Goal: Task Accomplishment & Management: Use online tool/utility

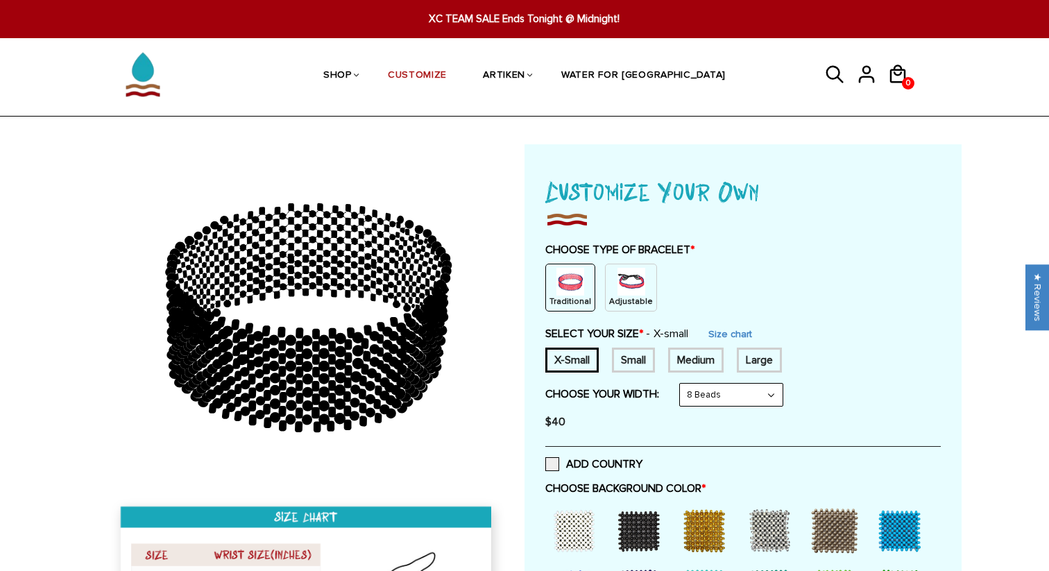
scroll to position [51, 0]
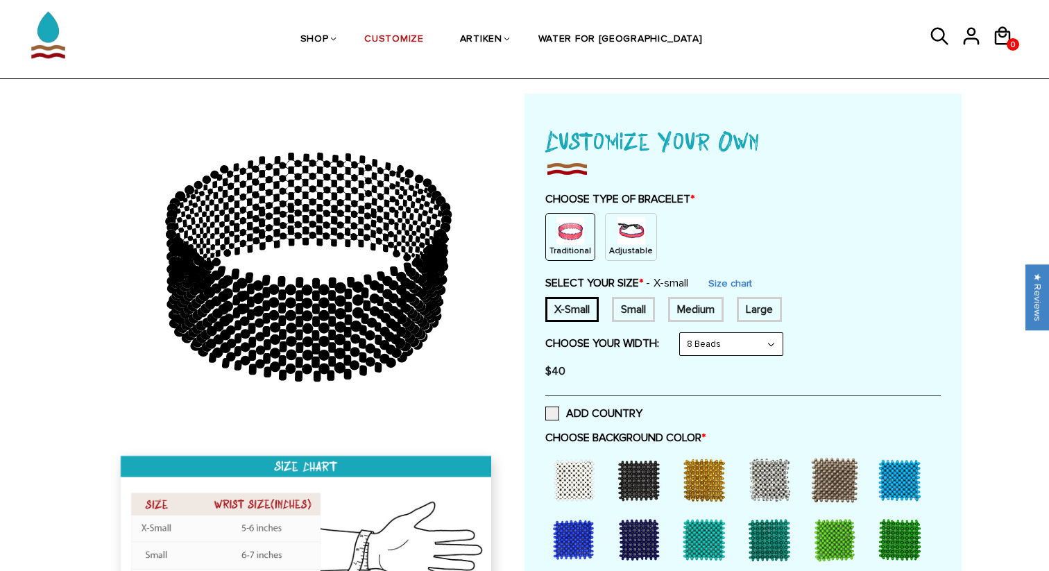
click at [611, 246] on p "Adjustable" at bounding box center [631, 251] width 44 height 12
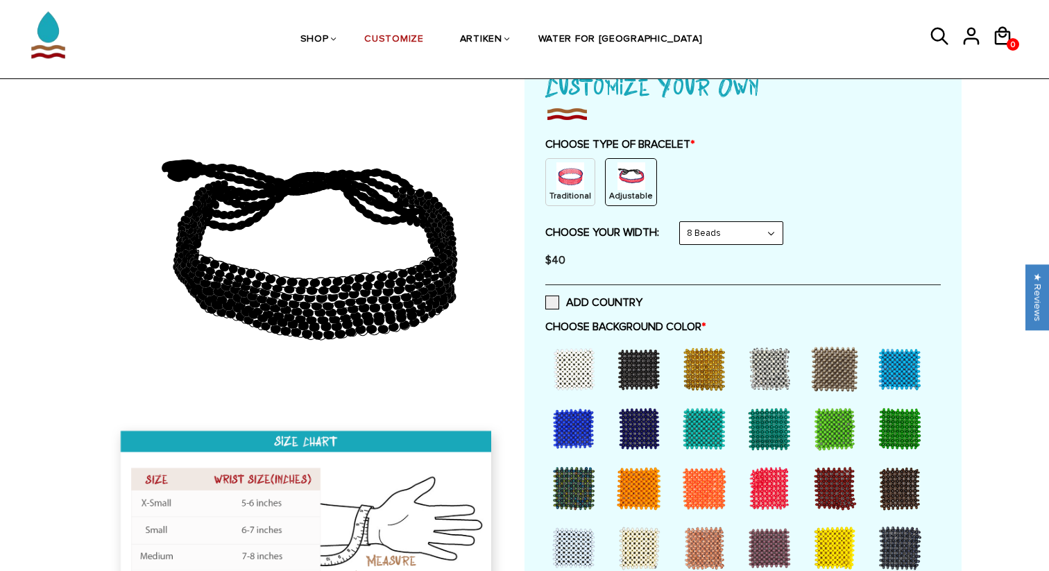
scroll to position [107, 0]
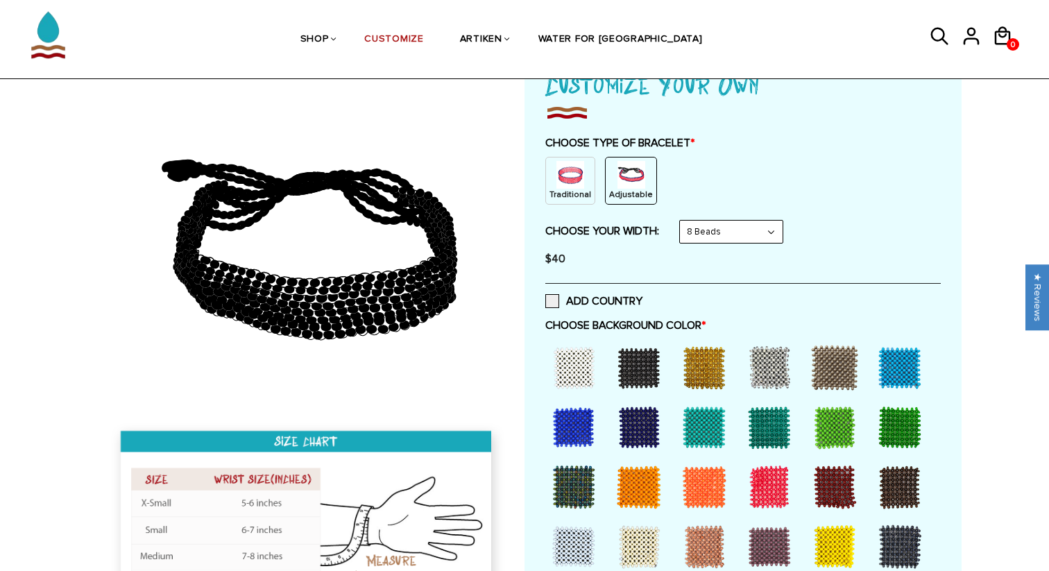
click at [766, 230] on select "8 Beads 6 Beads 10 Beads" at bounding box center [731, 232] width 103 height 22
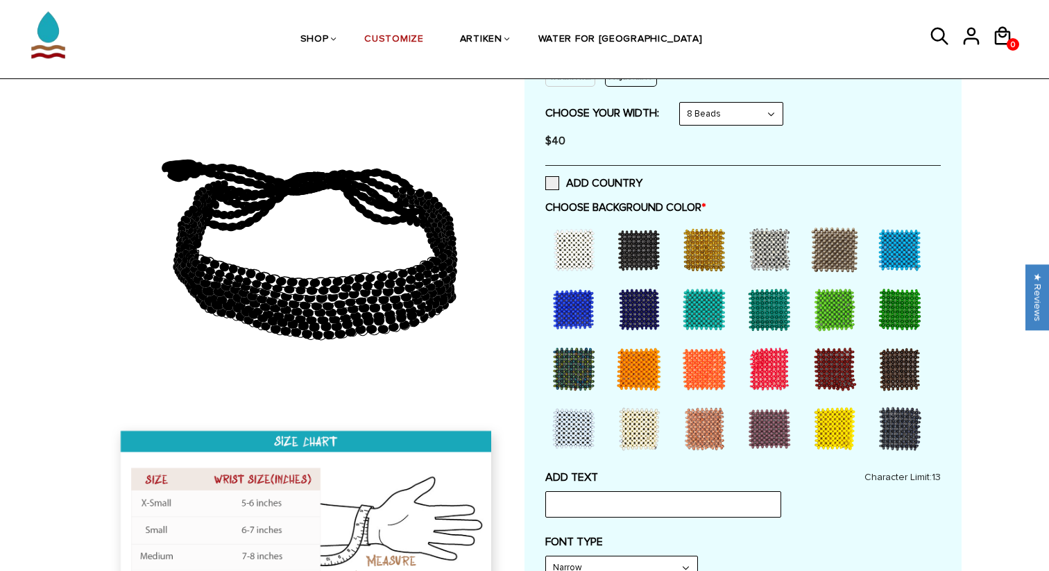
scroll to position [253, 0]
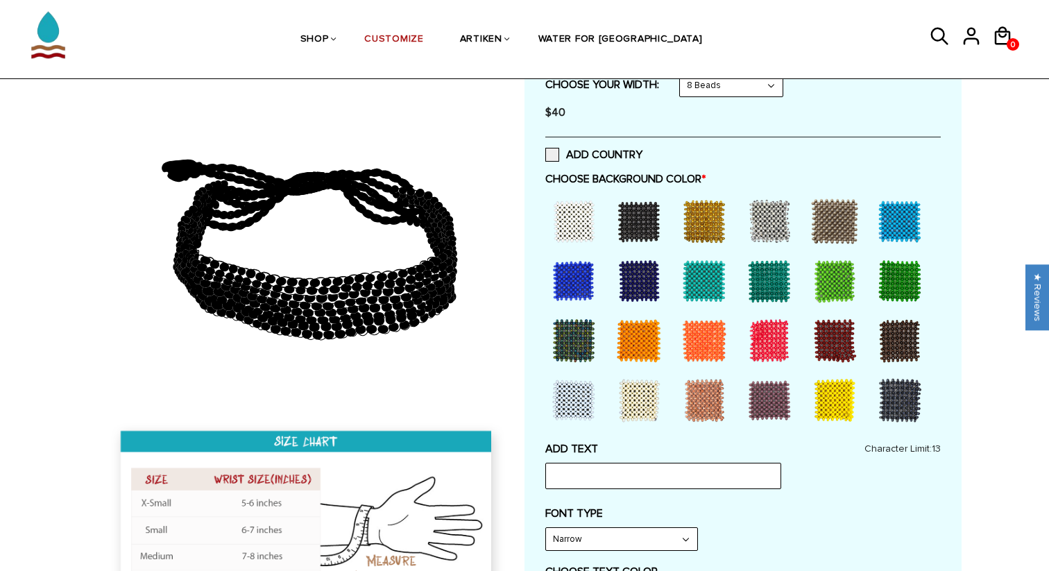
click at [579, 221] on div at bounding box center [573, 220] width 55 height 55
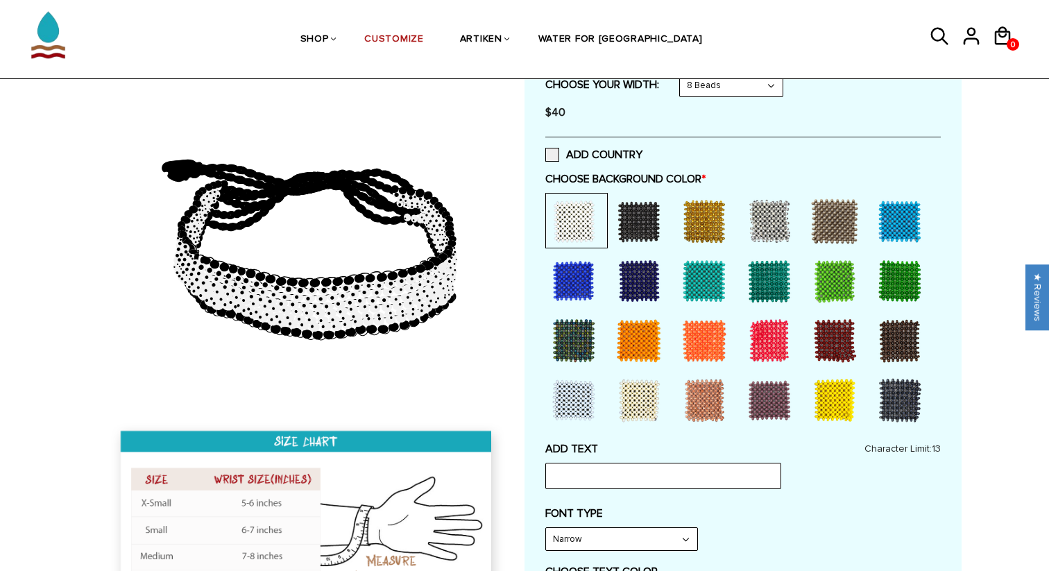
click at [571, 394] on div at bounding box center [573, 399] width 55 height 55
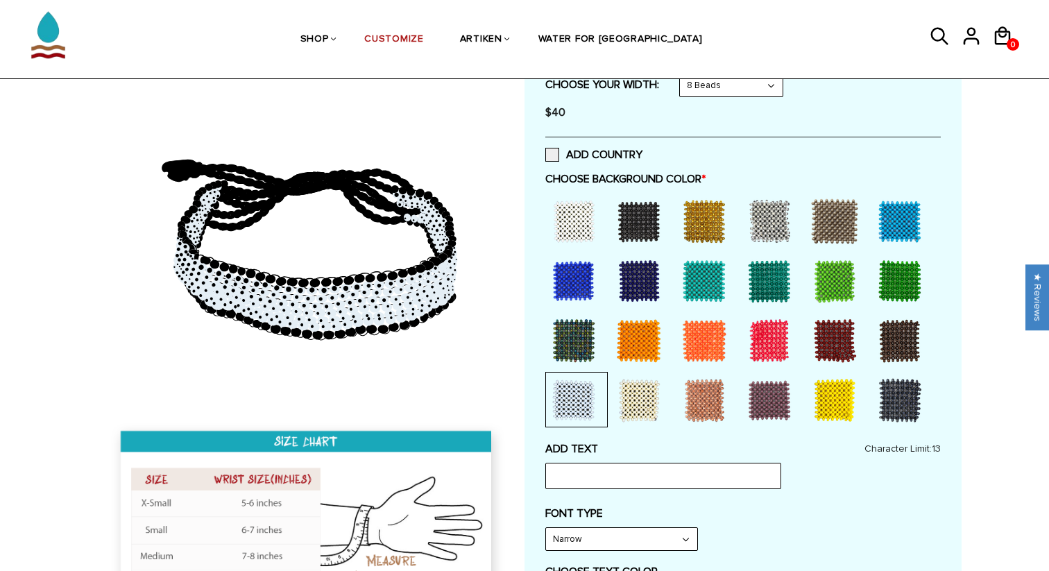
click at [575, 215] on div at bounding box center [573, 220] width 55 height 55
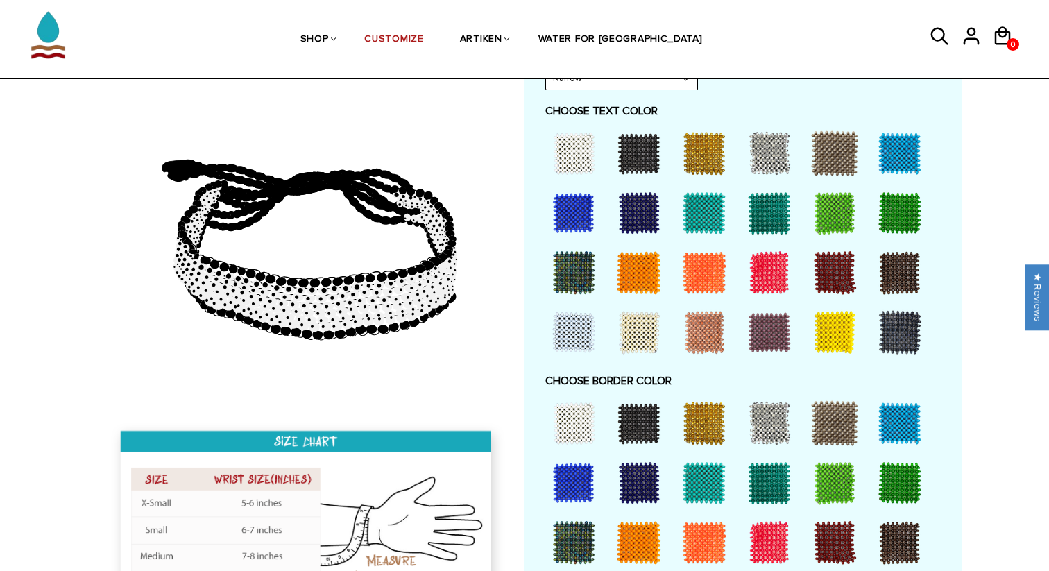
scroll to position [811, 0]
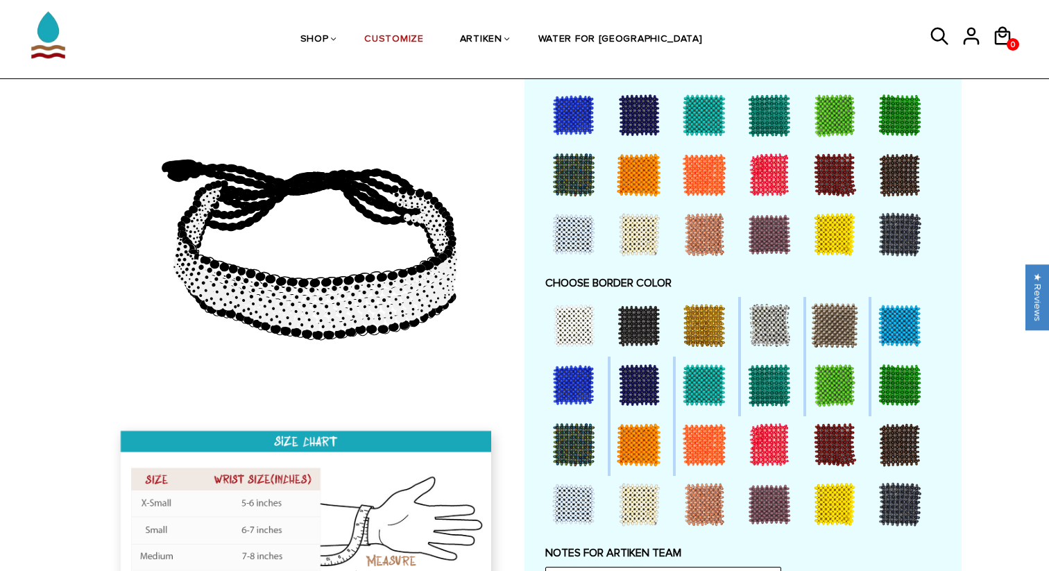
drag, startPoint x: 707, startPoint y: 436, endPoint x: 692, endPoint y: 331, distance: 105.0
click at [692, 331] on div at bounding box center [742, 416] width 395 height 239
click at [692, 331] on div at bounding box center [703, 325] width 55 height 55
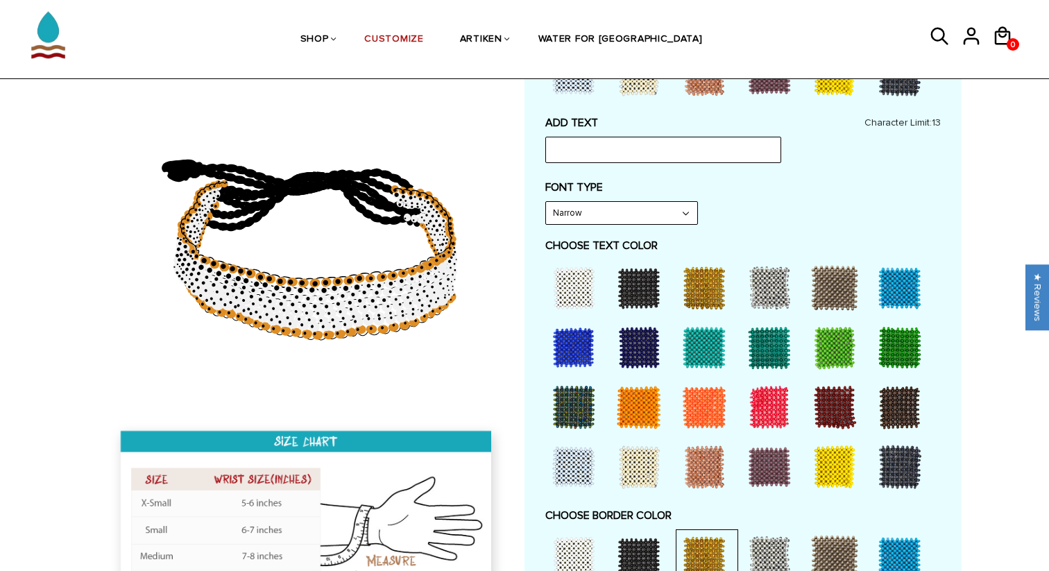
scroll to position [569, 0]
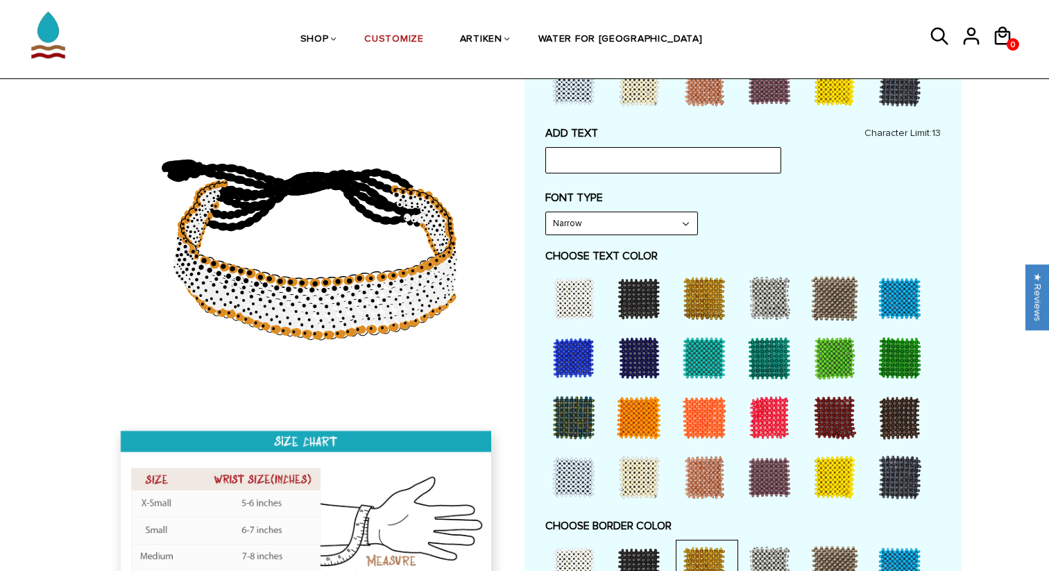
click at [649, 476] on div at bounding box center [638, 476] width 55 height 55
click at [639, 472] on div at bounding box center [638, 476] width 55 height 55
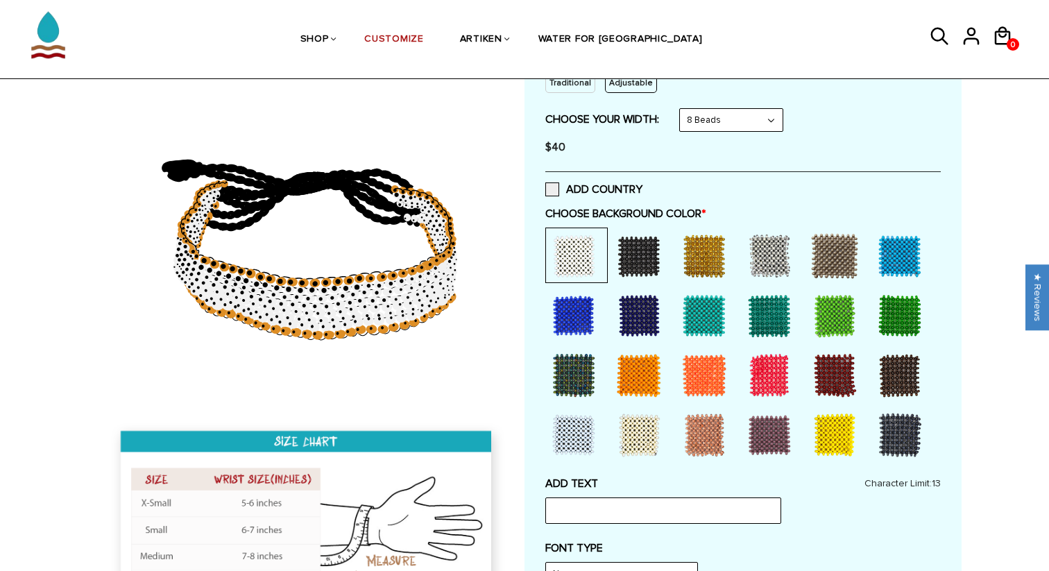
scroll to position [221, 0]
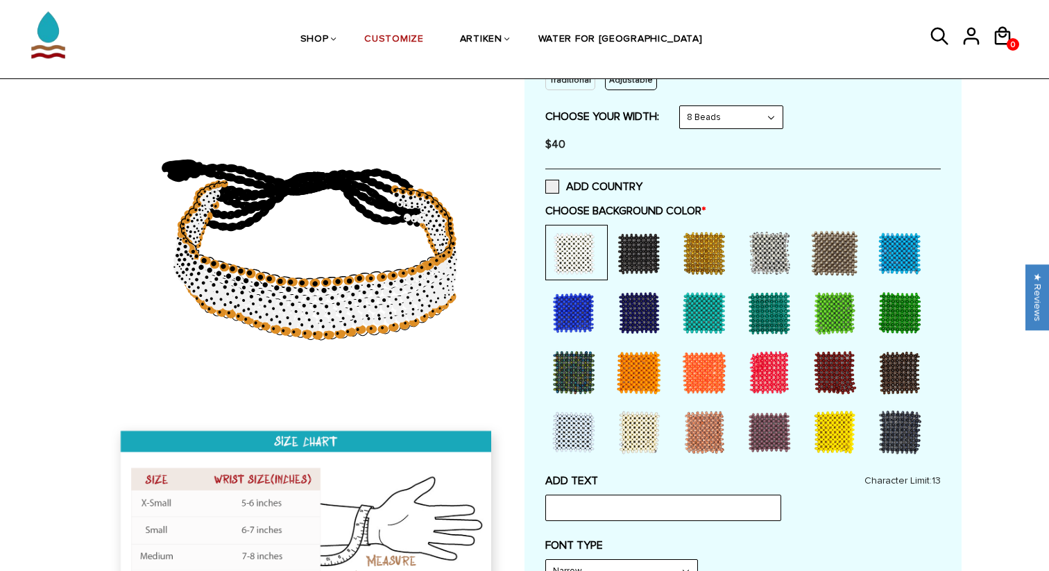
click at [635, 431] on div at bounding box center [638, 431] width 55 height 55
